Goal: Check status: Check status

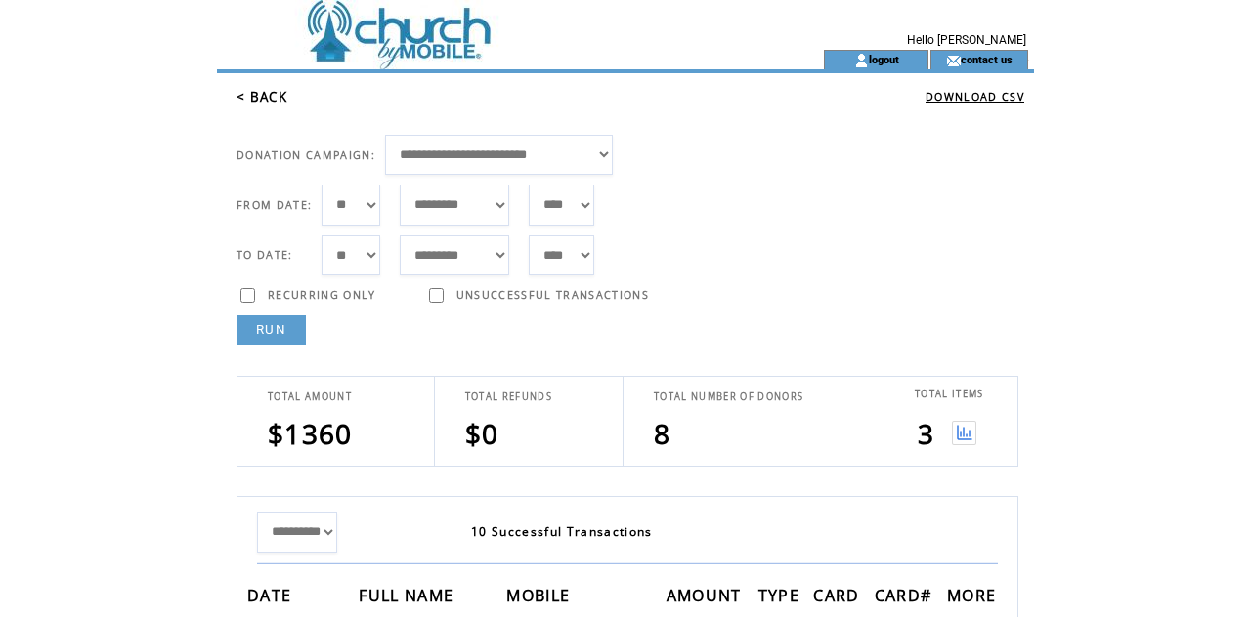
click at [994, 440] on table "TOTAL ITEMS 3" at bounding box center [949, 421] width 91 height 89
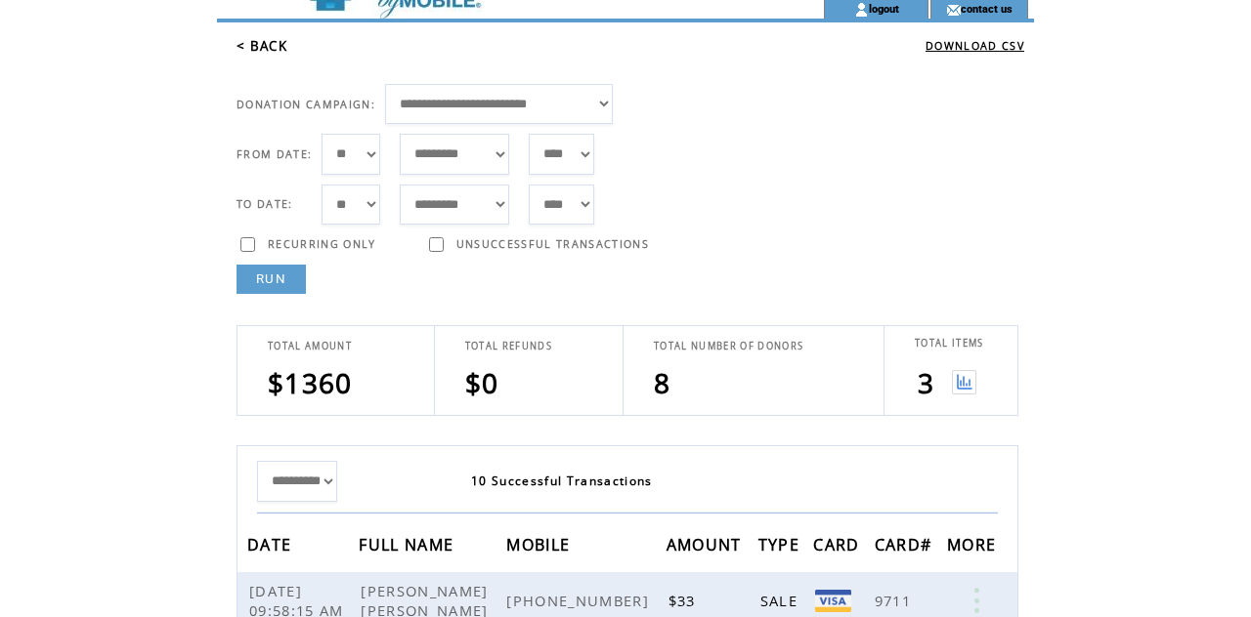
scroll to position [71, 0]
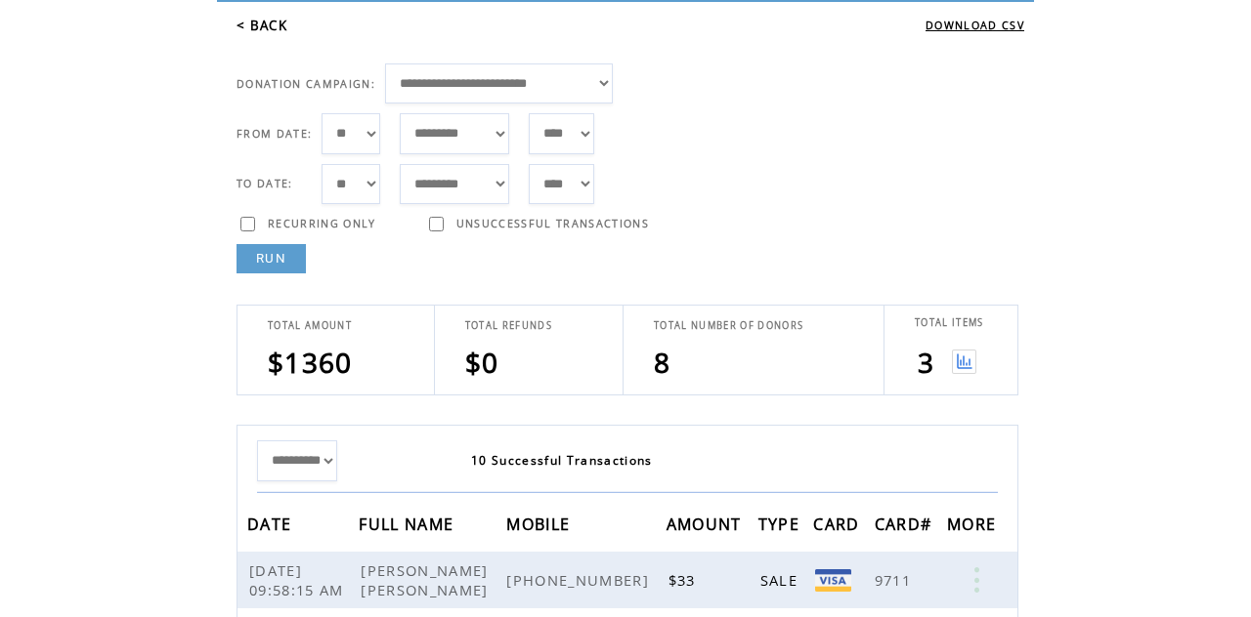
click at [961, 369] on img at bounding box center [964, 362] width 24 height 24
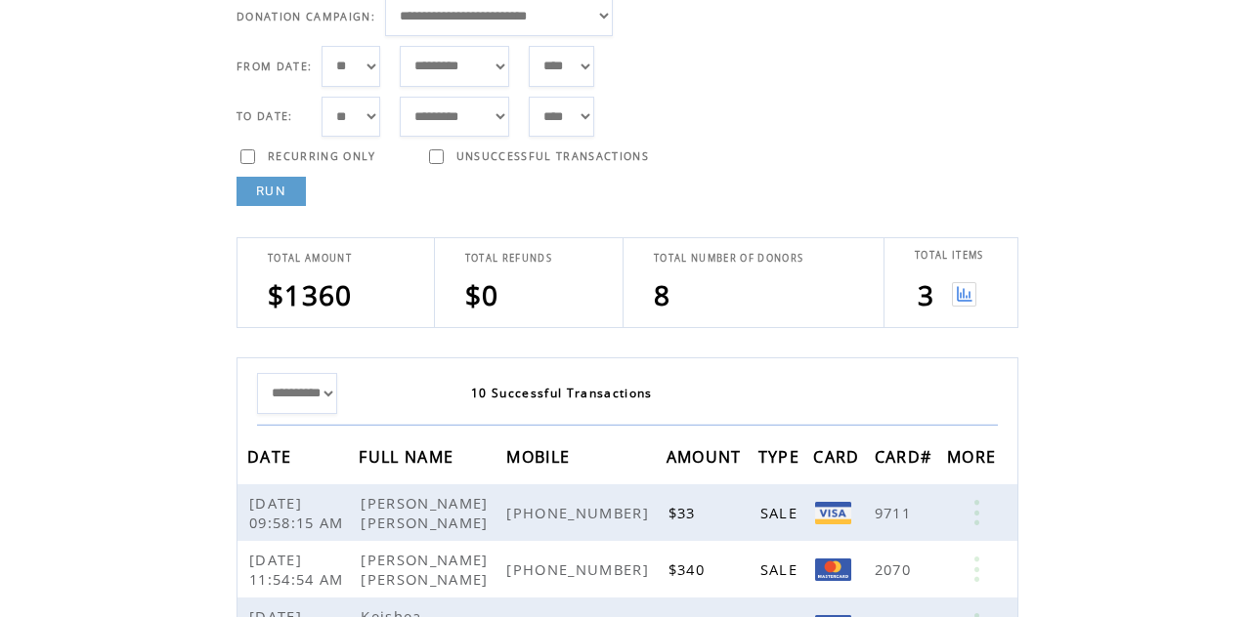
scroll to position [165, 0]
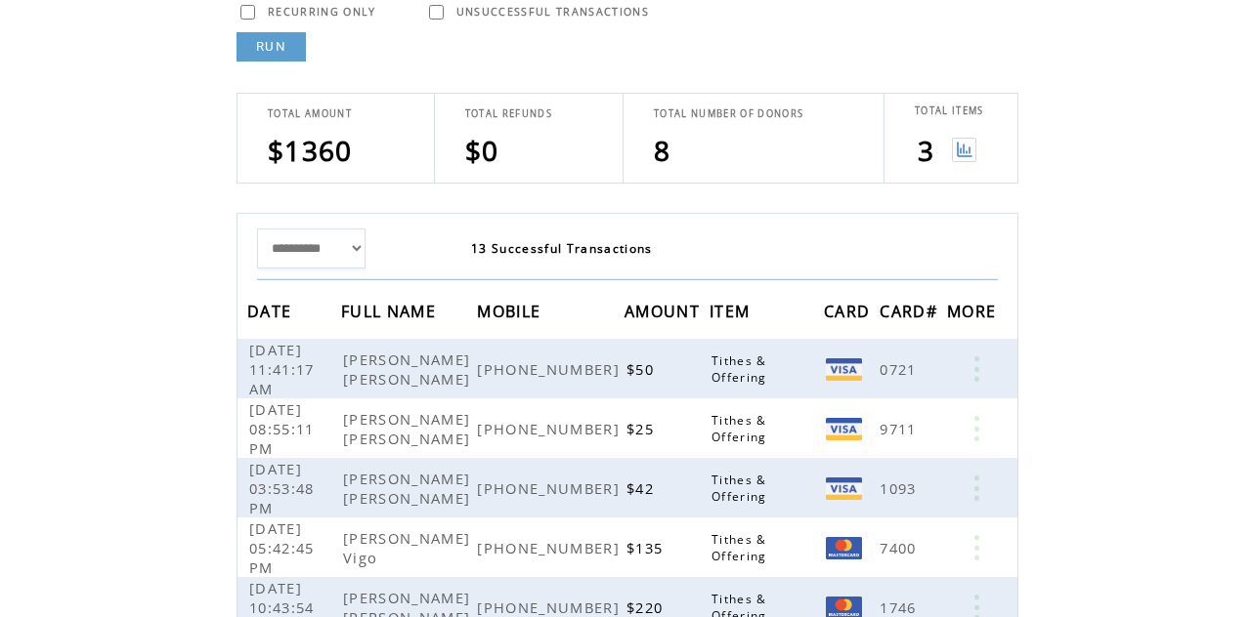
scroll to position [281, 0]
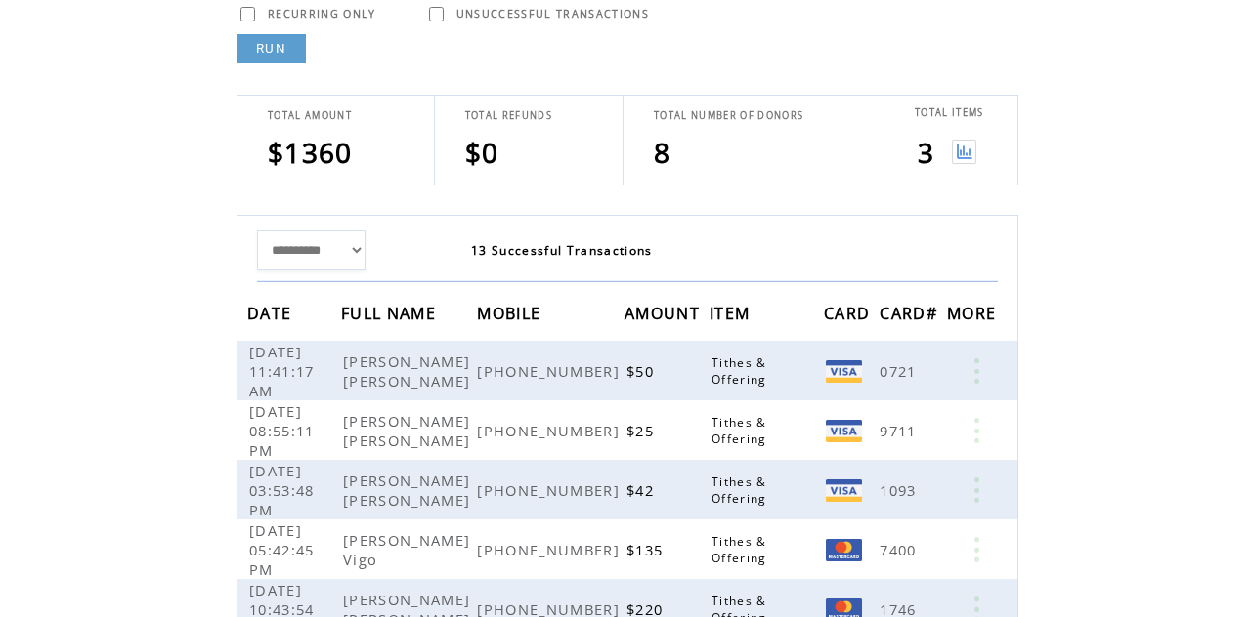
click at [1014, 445] on td at bounding box center [1013, 431] width 7 height 60
click at [288, 59] on link "RUN" at bounding box center [270, 48] width 69 height 29
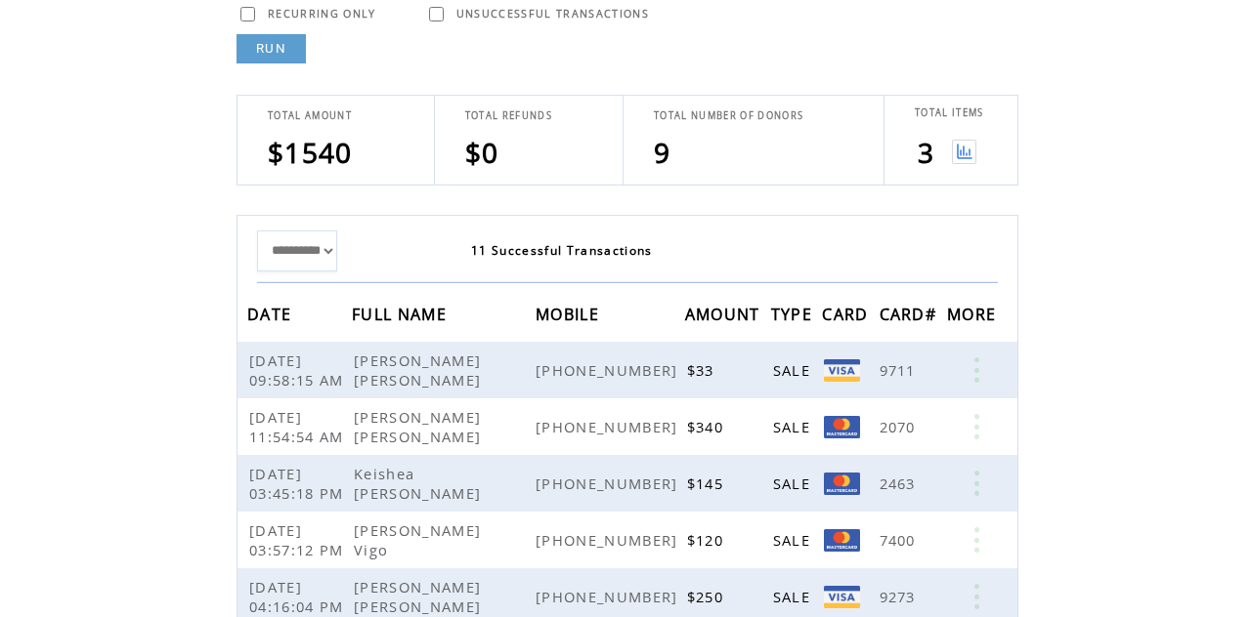
click at [974, 147] on img at bounding box center [964, 152] width 24 height 24
